Goal: Information Seeking & Learning: Learn about a topic

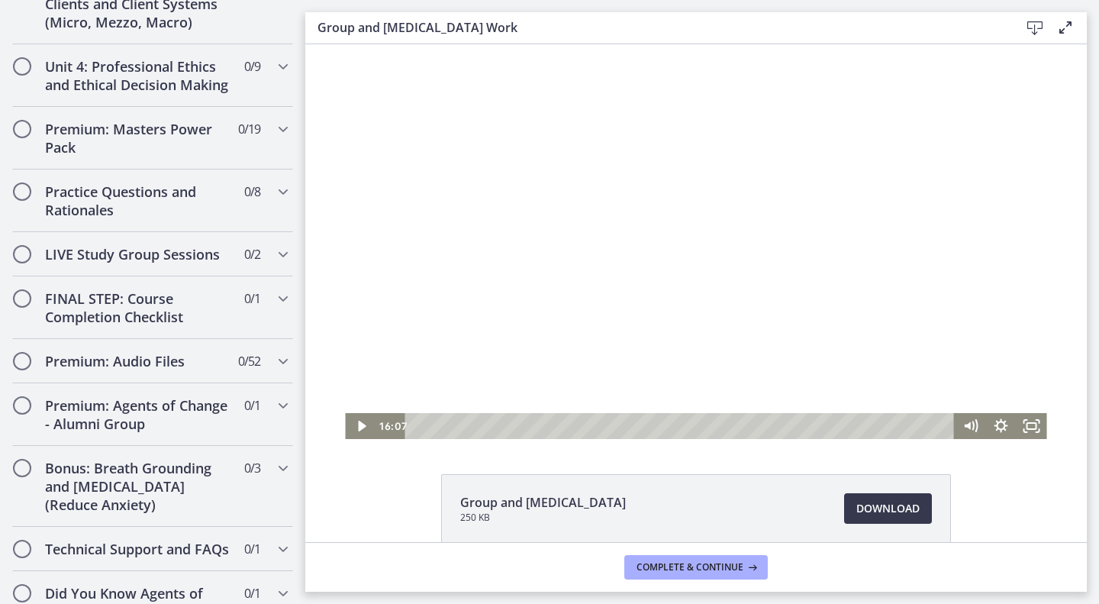
click at [747, 276] on div at bounding box center [696, 241] width 702 height 395
click at [796, 424] on div "15:51" at bounding box center [682, 426] width 531 height 26
click at [798, 312] on div at bounding box center [696, 241] width 702 height 395
click at [524, 301] on div at bounding box center [696, 241] width 702 height 395
click at [602, 275] on div at bounding box center [696, 241] width 702 height 395
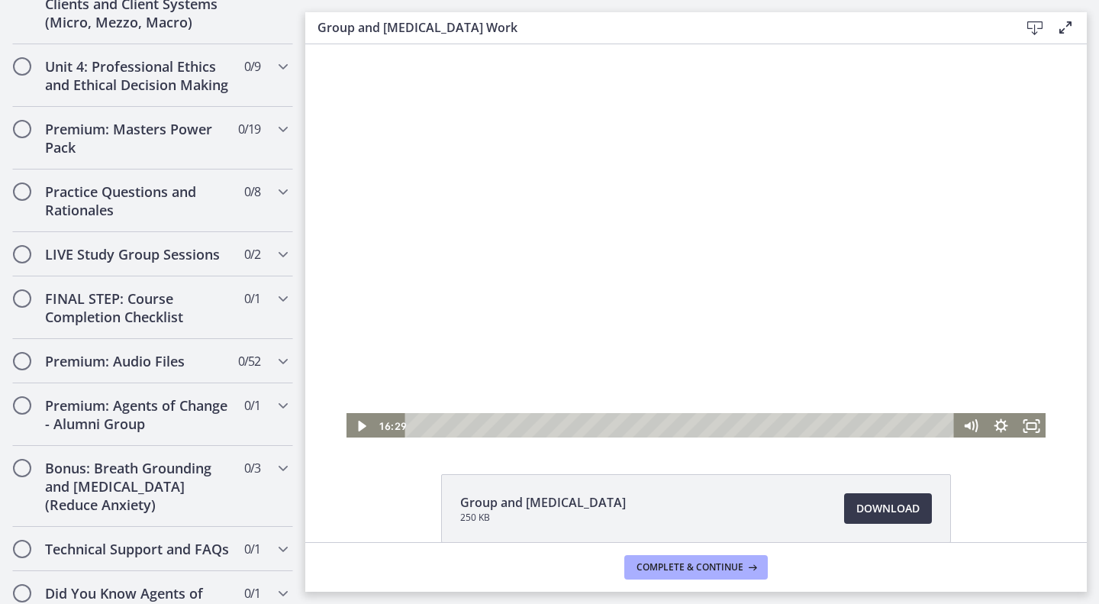
click at [755, 305] on div at bounding box center [696, 241] width 702 height 395
click at [593, 205] on div at bounding box center [696, 241] width 702 height 395
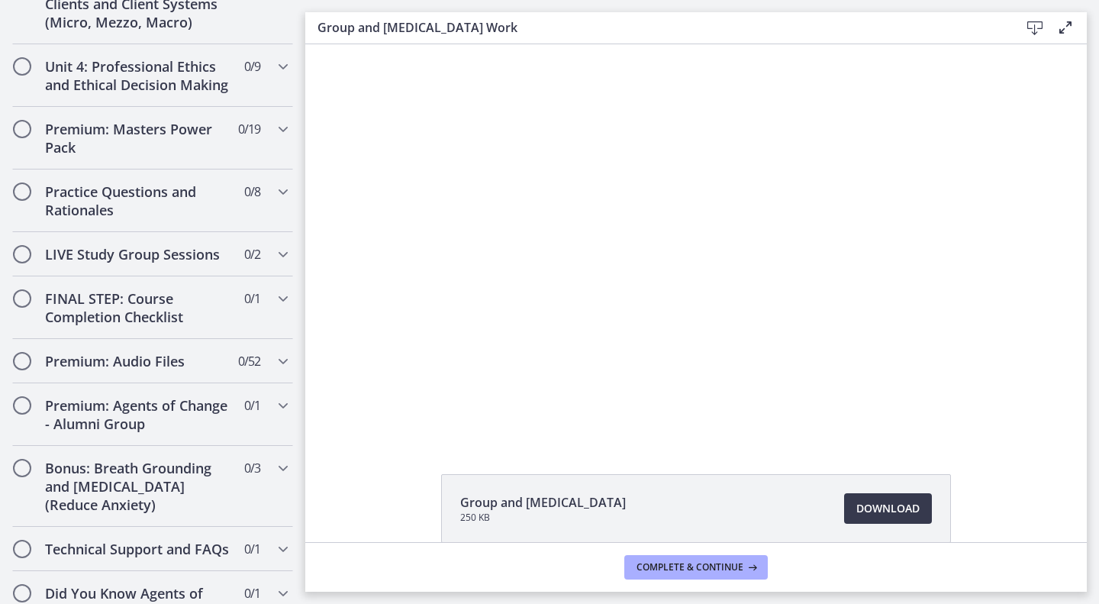
click at [593, 205] on div at bounding box center [696, 241] width 702 height 395
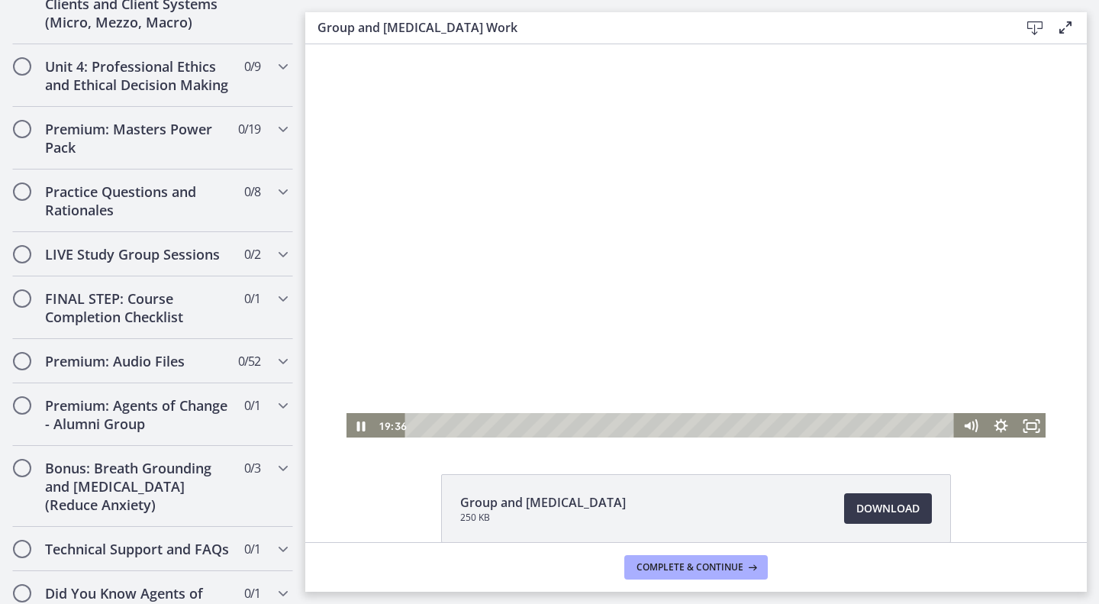
click at [873, 251] on div at bounding box center [696, 241] width 702 height 395
click at [555, 240] on div at bounding box center [696, 241] width 702 height 395
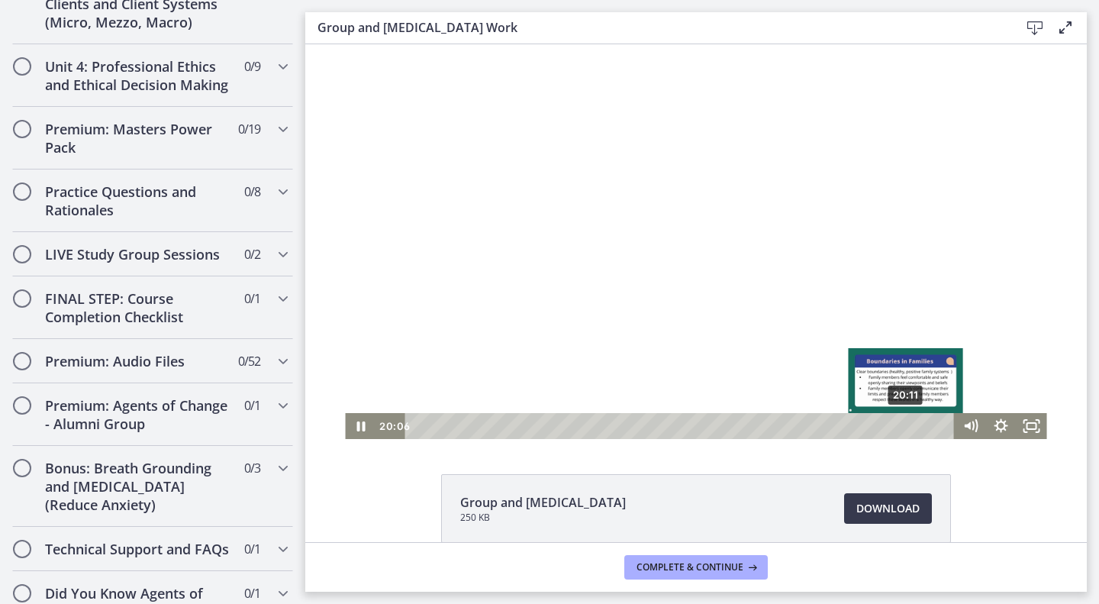
click at [902, 422] on div "20:11" at bounding box center [682, 426] width 531 height 26
click at [909, 422] on div "20:30" at bounding box center [682, 426] width 531 height 26
click at [925, 426] on div "21:09" at bounding box center [682, 426] width 531 height 26
click at [931, 427] on div "21:25" at bounding box center [682, 426] width 531 height 26
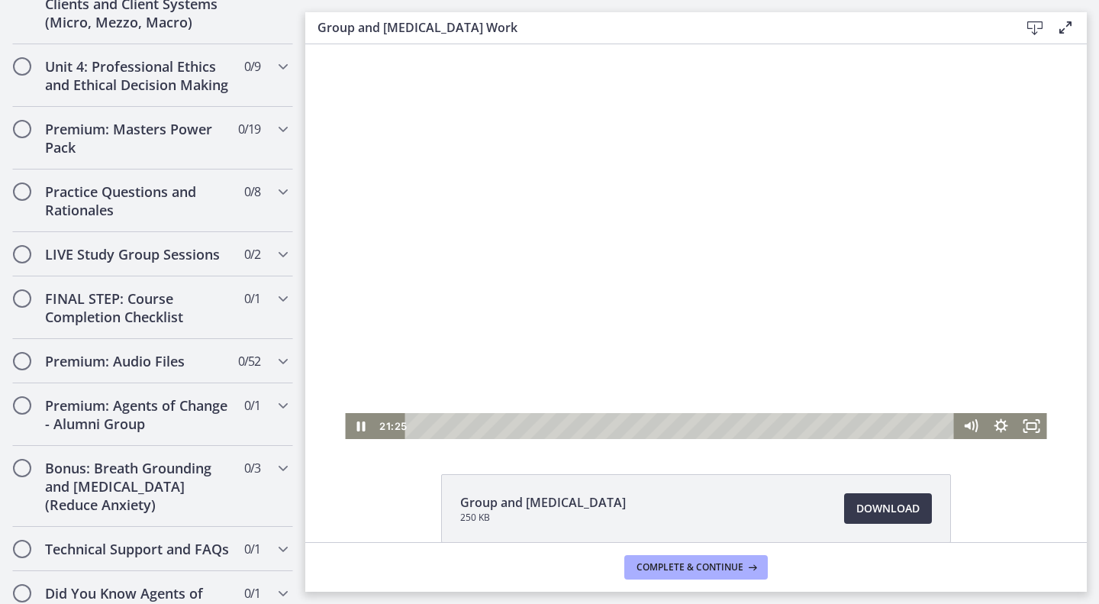
click at [798, 234] on div at bounding box center [696, 241] width 702 height 395
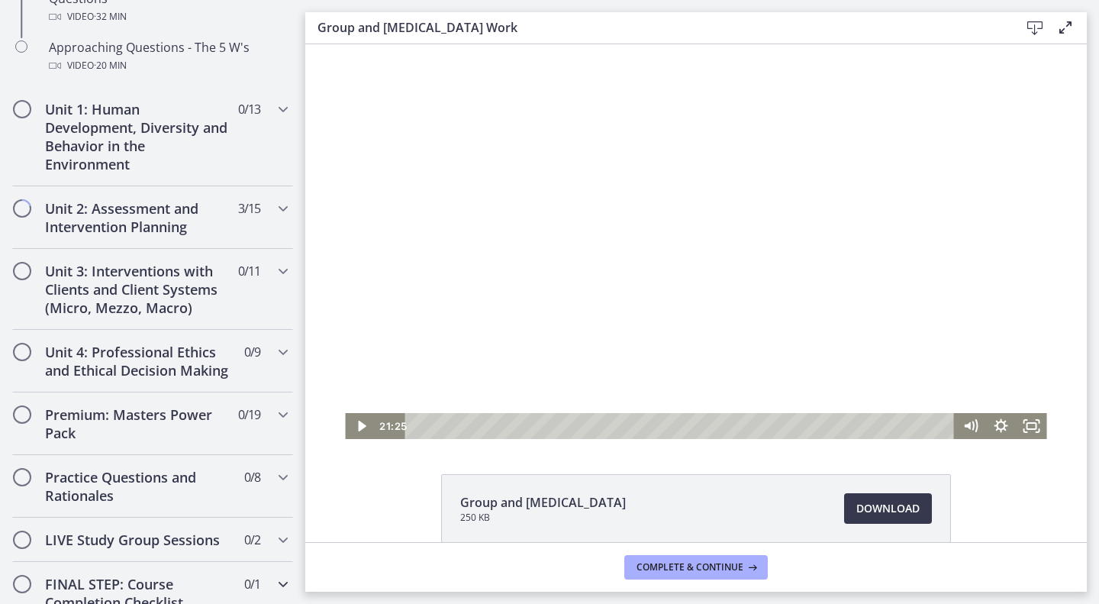
scroll to position [518, 0]
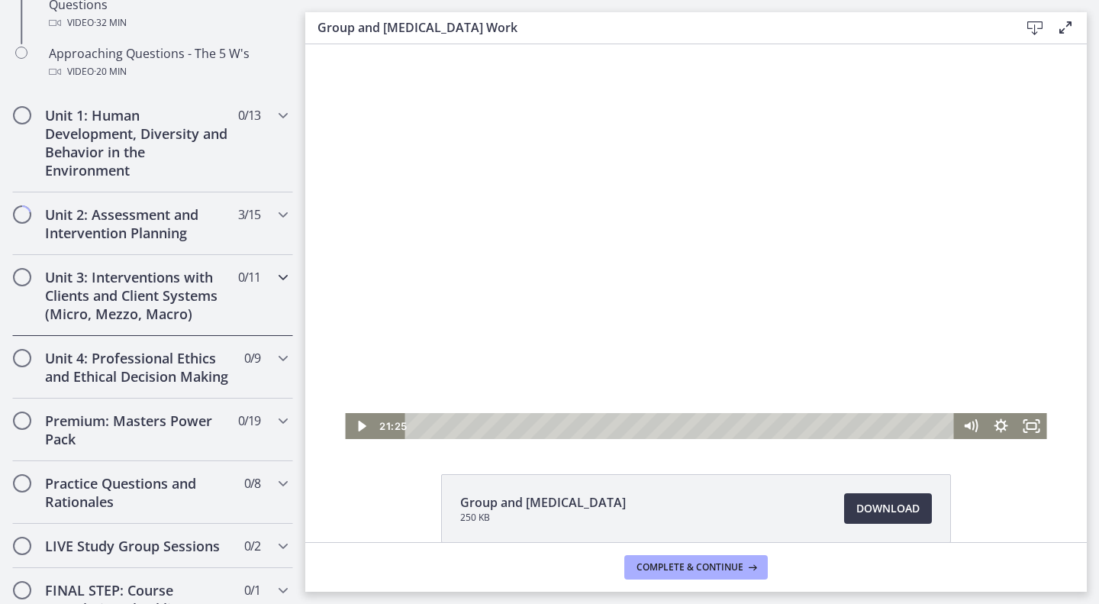
click at [166, 295] on h2 "Unit 3: Interventions with Clients and Client Systems (Micro, Mezzo, Macro)" at bounding box center [138, 295] width 186 height 55
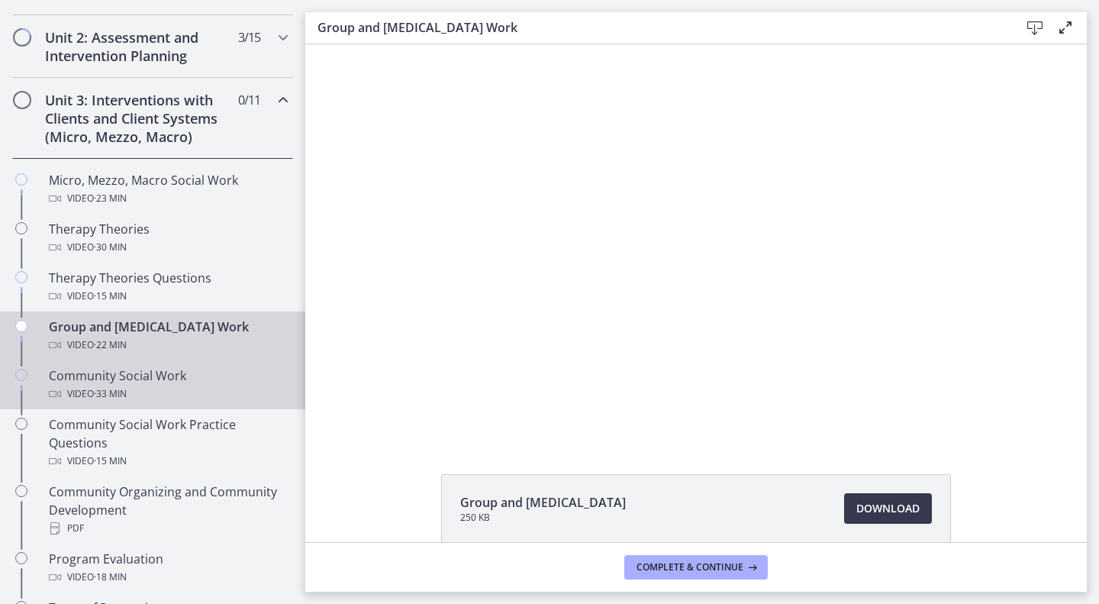
click at [147, 385] on div "Video · 33 min" at bounding box center [168, 394] width 238 height 18
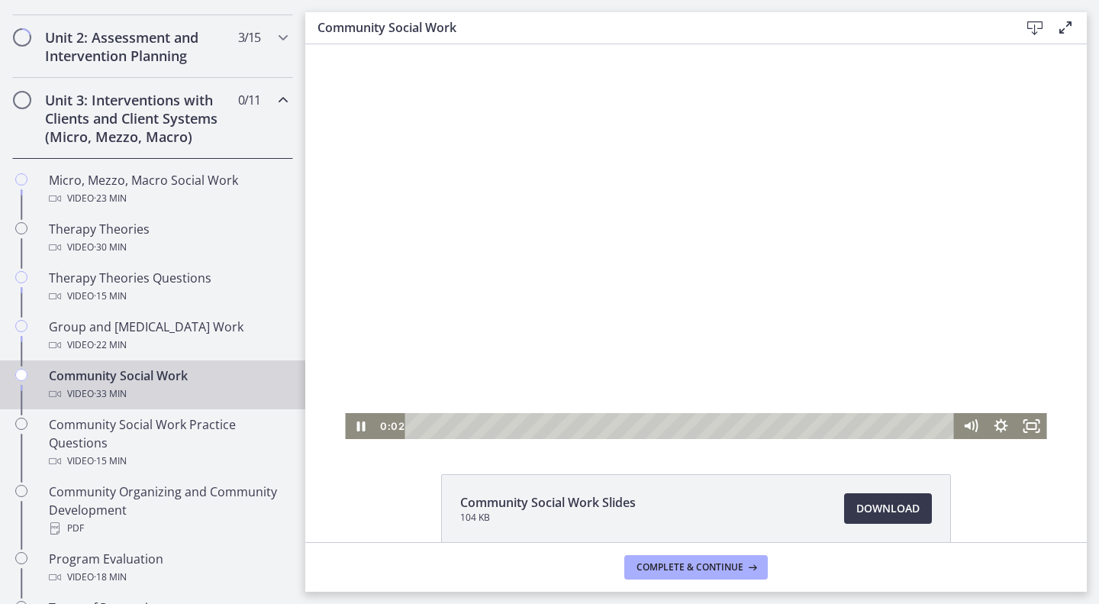
click at [610, 288] on div at bounding box center [696, 241] width 702 height 395
click at [473, 423] on div "Playbar" at bounding box center [682, 426] width 531 height 26
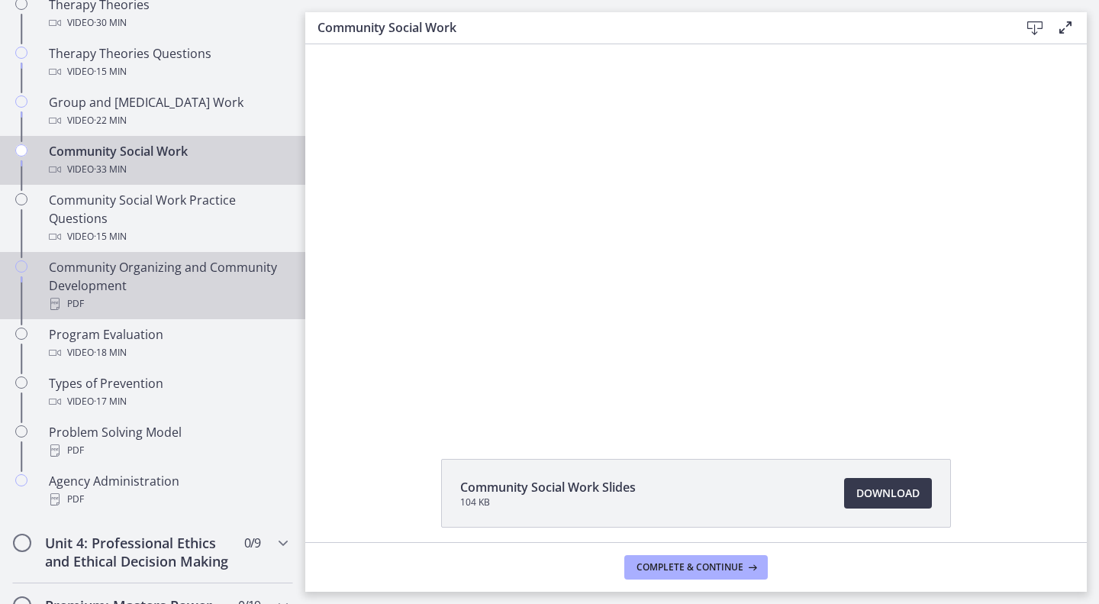
scroll to position [747, 0]
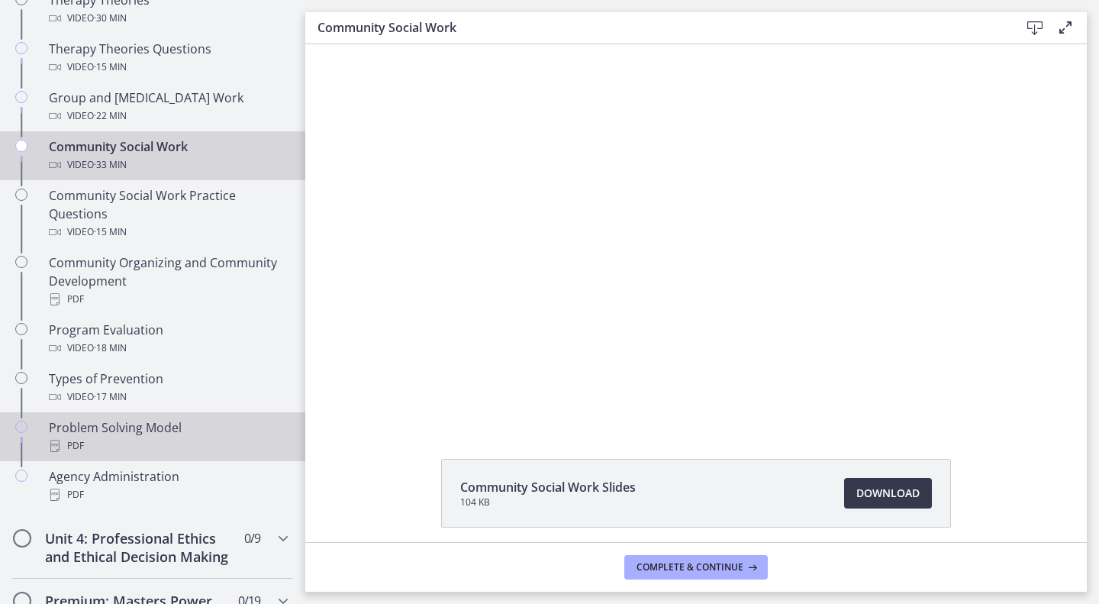
click at [127, 421] on div "Problem Solving Model PDF" at bounding box center [168, 436] width 238 height 37
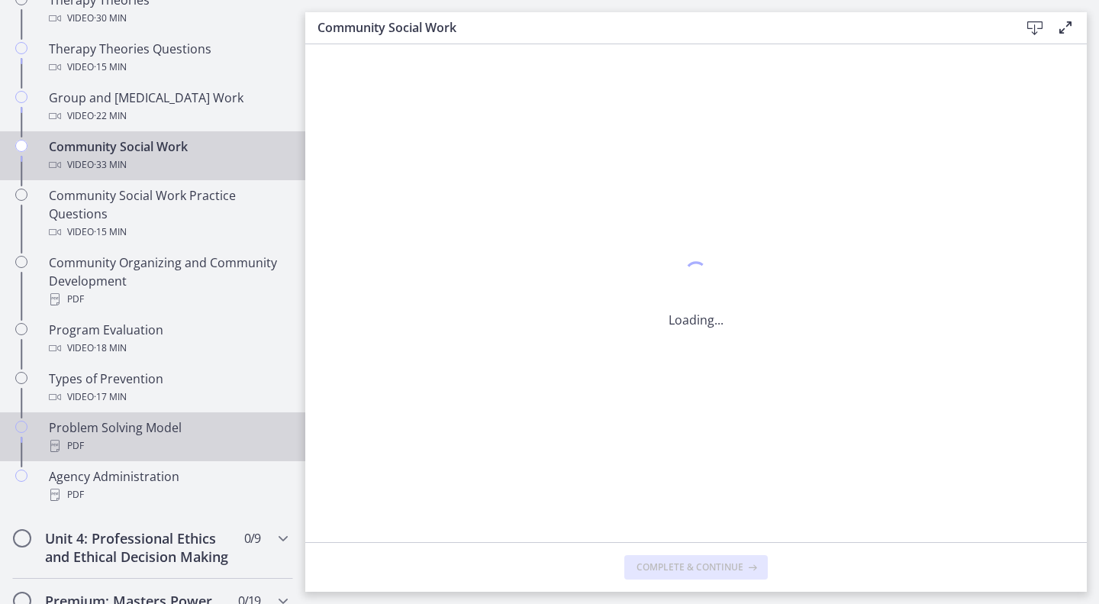
scroll to position [0, 0]
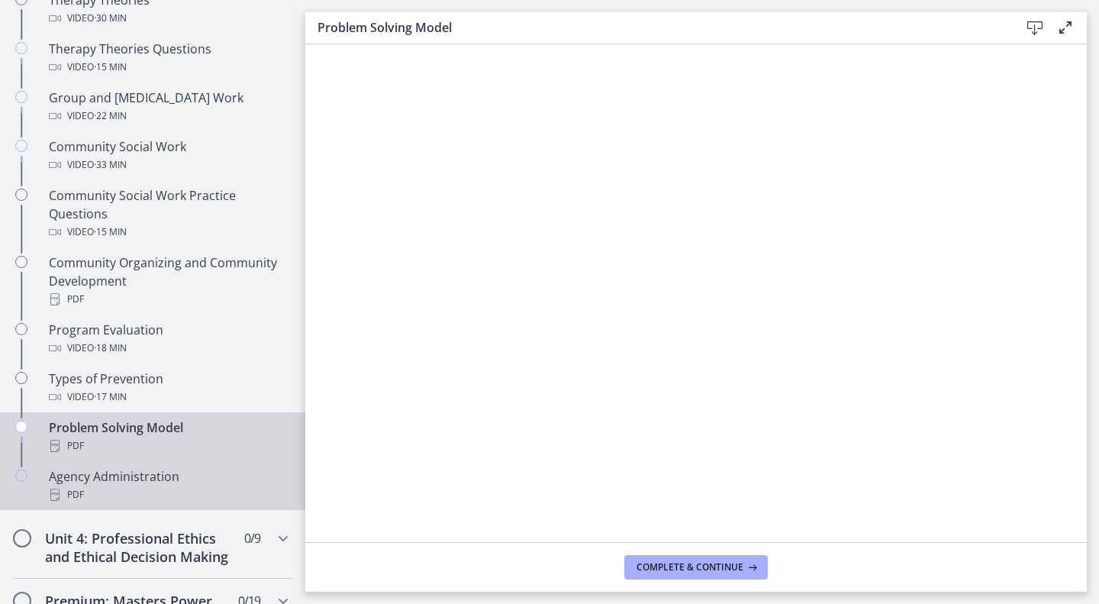
click at [96, 481] on div "Agency Administration PDF" at bounding box center [168, 485] width 238 height 37
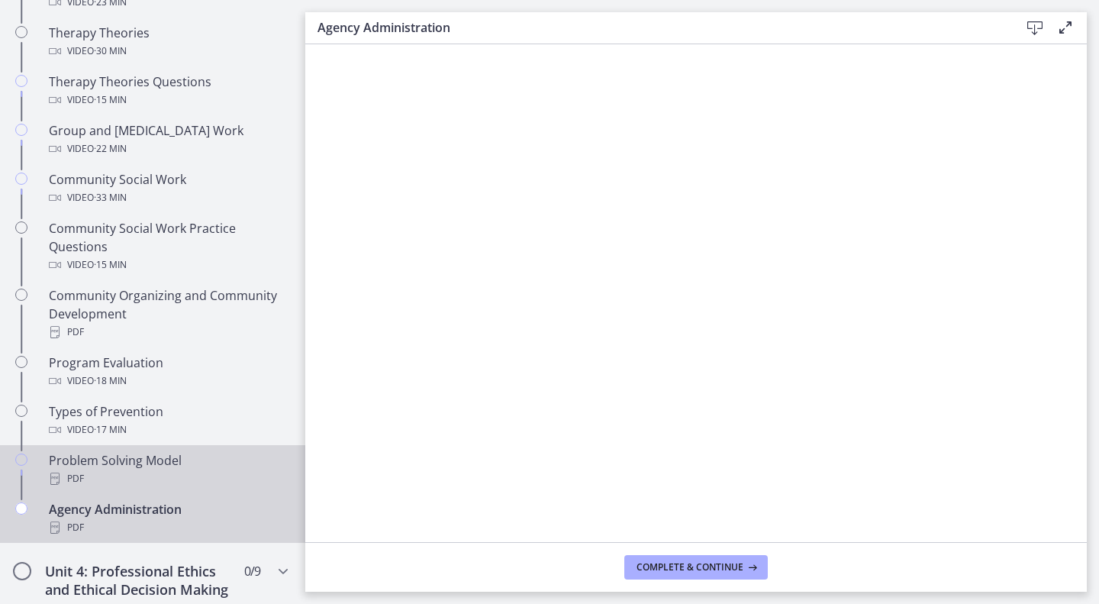
scroll to position [708, 0]
